Goal: Information Seeking & Learning: Learn about a topic

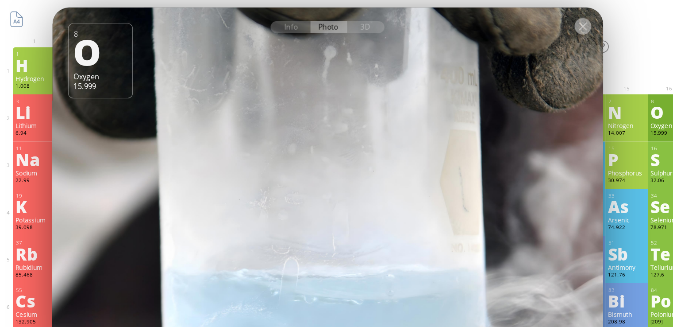
click at [500, 18] on div at bounding box center [498, 22] width 14 height 14
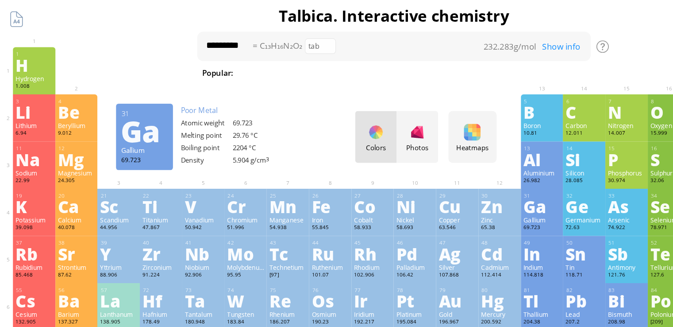
click at [463, 179] on div "Ga" at bounding box center [463, 176] width 32 height 14
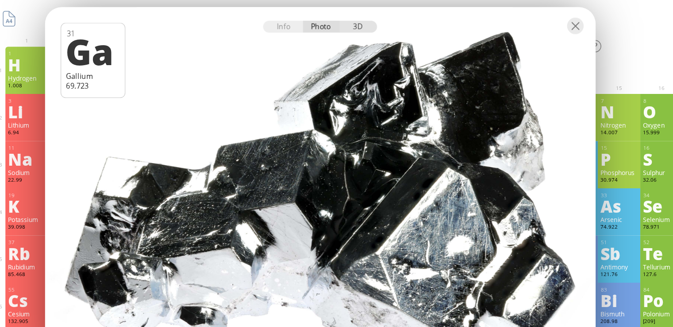
click at [309, 25] on div "3D" at bounding box center [313, 23] width 32 height 10
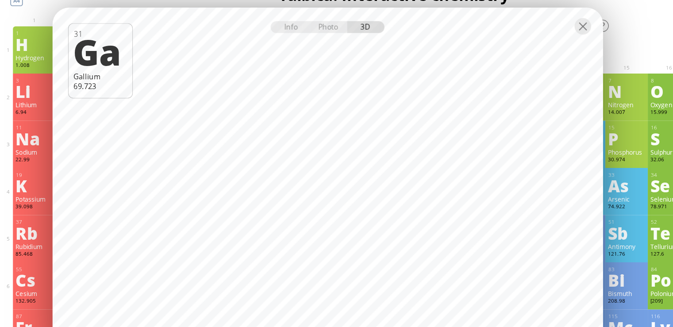
scroll to position [14, 0]
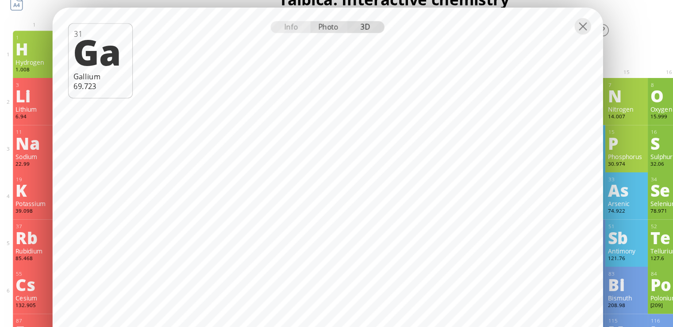
click at [283, 24] on div "Photo" at bounding box center [281, 23] width 32 height 10
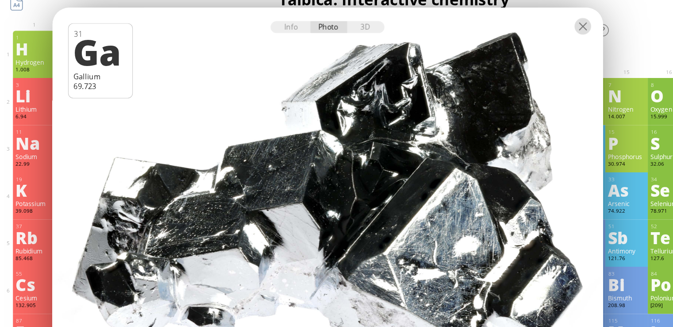
click at [498, 21] on div at bounding box center [498, 22] width 14 height 14
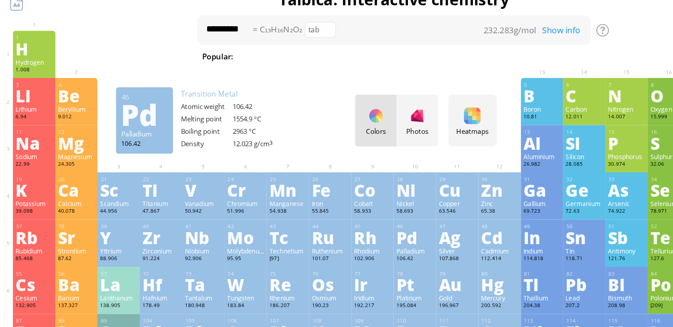
click at [347, 205] on div "Pd" at bounding box center [355, 202] width 32 height 14
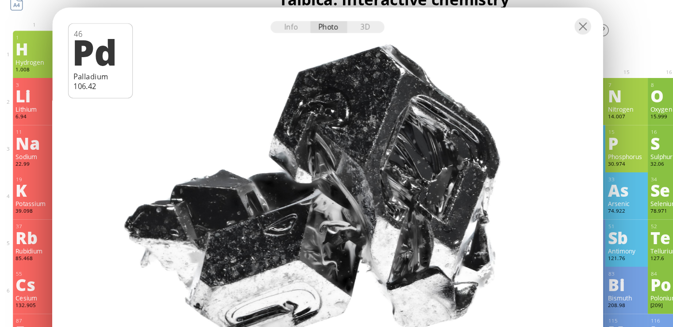
drag, startPoint x: 313, startPoint y: 23, endPoint x: 306, endPoint y: 20, distance: 8.3
click at [306, 20] on div "3D" at bounding box center [313, 23] width 32 height 10
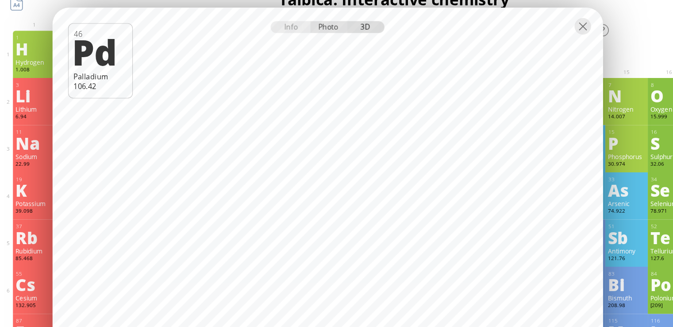
click at [285, 24] on div "Photo" at bounding box center [281, 23] width 32 height 10
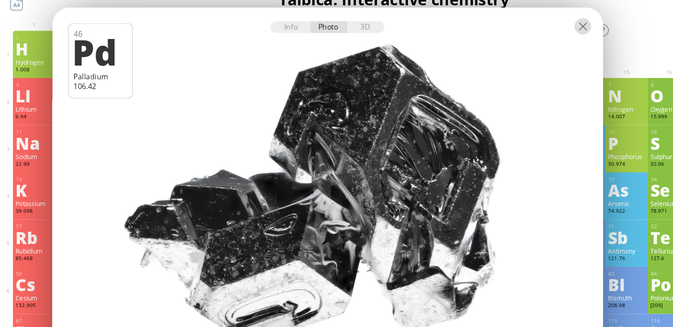
click at [501, 27] on div at bounding box center [498, 22] width 14 height 14
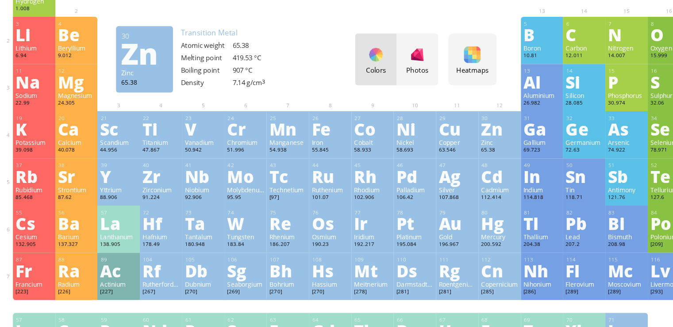
scroll to position [19, 0]
click at [312, 204] on div "Rh" at bounding box center [319, 197] width 32 height 14
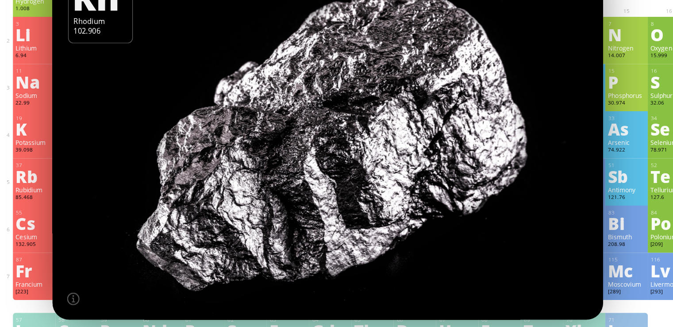
scroll to position [0, 0]
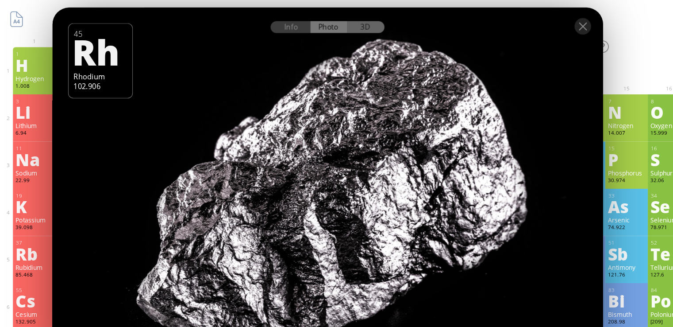
click at [308, 26] on div "3D" at bounding box center [313, 23] width 32 height 10
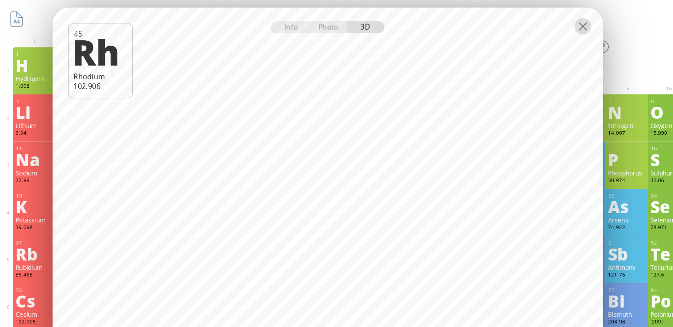
click at [500, 23] on div at bounding box center [498, 22] width 14 height 14
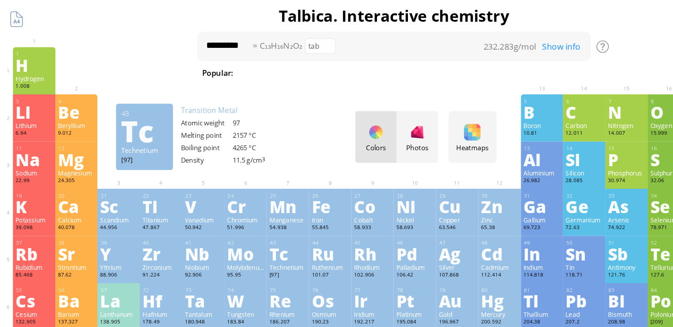
click at [244, 224] on div "Tc" at bounding box center [246, 216] width 32 height 14
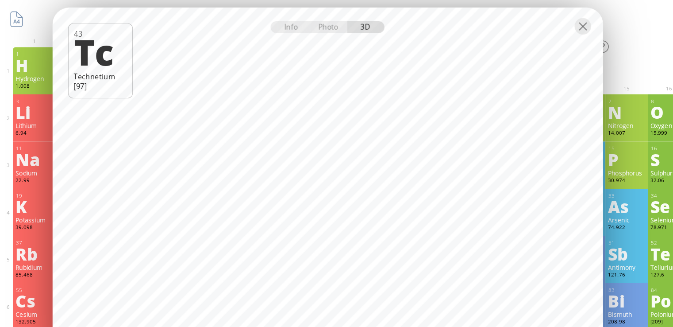
click at [318, 24] on div "Info Photo 3D" at bounding box center [279, 23] width 97 height 10
click at [310, 22] on div "Info Photo 3D" at bounding box center [279, 23] width 97 height 10
click at [281, 23] on div "Photo" at bounding box center [281, 23] width 32 height 10
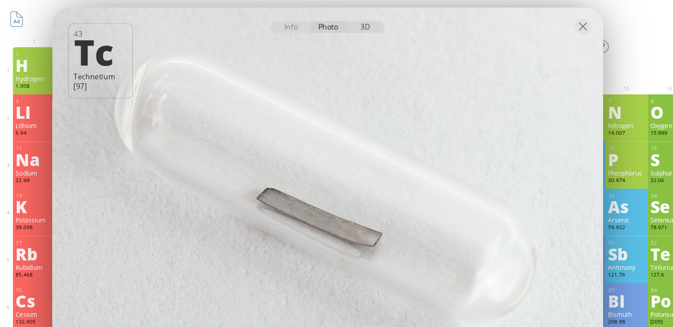
click at [317, 23] on div "3D" at bounding box center [313, 23] width 32 height 10
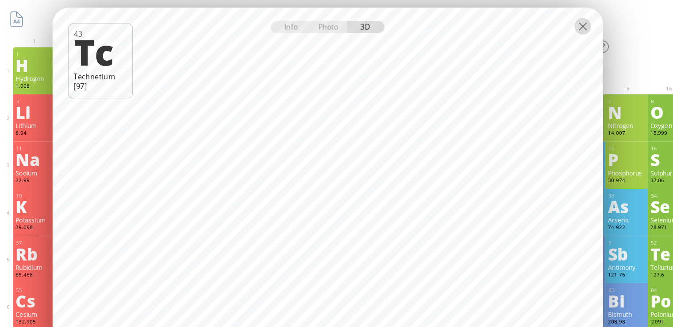
click at [498, 23] on div at bounding box center [498, 22] width 14 height 14
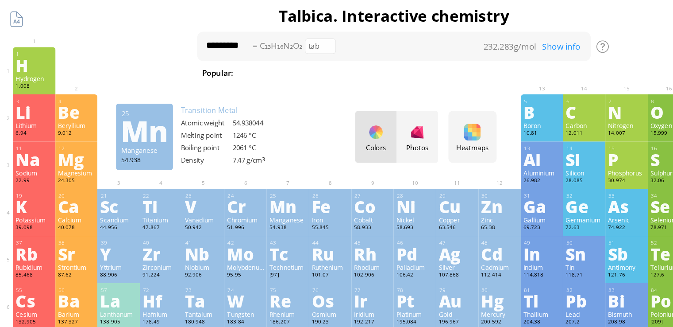
click at [246, 177] on div "Mn" at bounding box center [246, 176] width 32 height 14
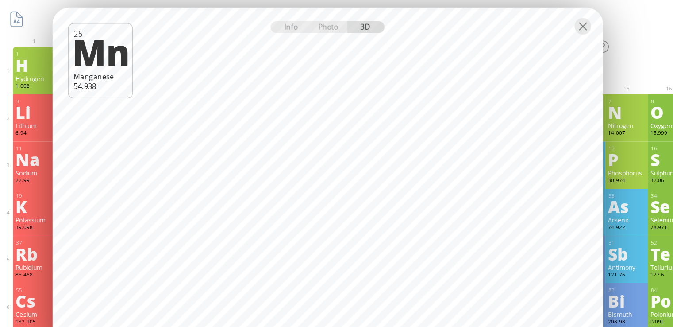
click at [313, 28] on div at bounding box center [280, 22] width 470 height 31
click at [303, 23] on div "Info Photo 3D" at bounding box center [279, 23] width 97 height 10
click at [278, 24] on div "Photo" at bounding box center [281, 23] width 32 height 10
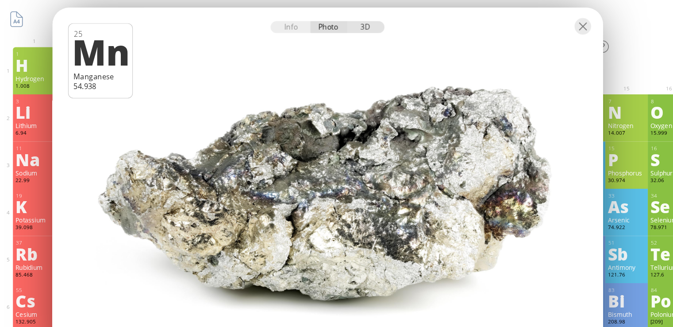
click at [313, 22] on div "3D" at bounding box center [313, 23] width 32 height 10
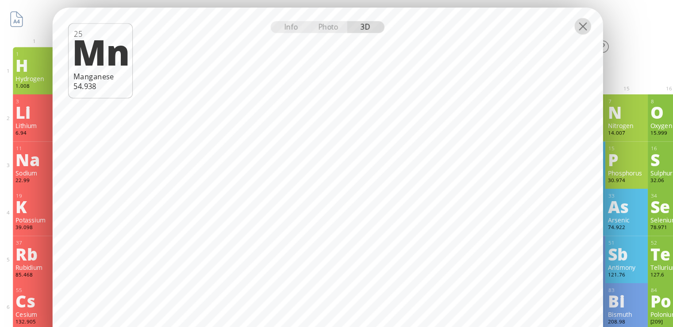
click at [499, 20] on div at bounding box center [498, 22] width 14 height 14
